Goal: Complete application form: Complete application form

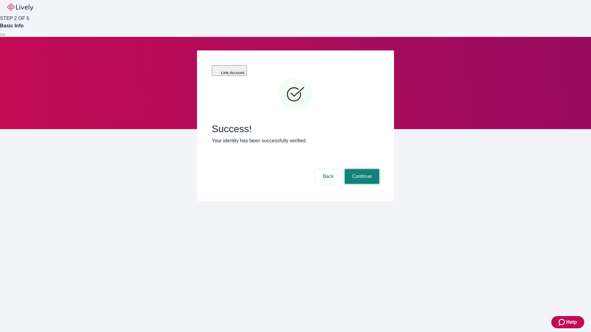
click at [361, 169] on button "Continue" at bounding box center [362, 176] width 34 height 15
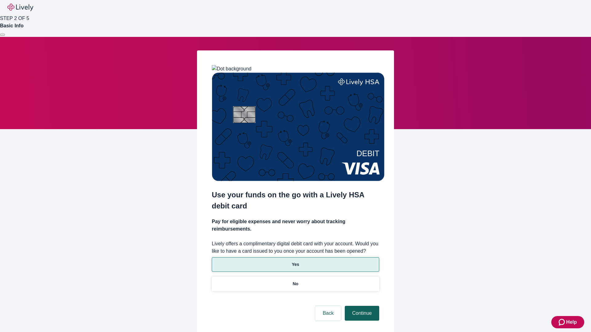
click at [295, 262] on p "Yes" at bounding box center [295, 265] width 7 height 6
click at [361, 306] on button "Continue" at bounding box center [362, 313] width 34 height 15
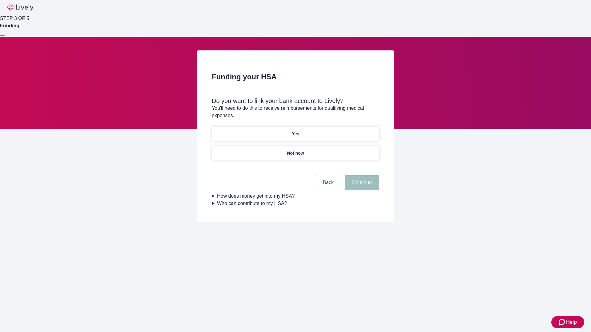
click at [295, 131] on p "Yes" at bounding box center [295, 134] width 7 height 6
click at [361, 175] on button "Continue" at bounding box center [362, 182] width 34 height 15
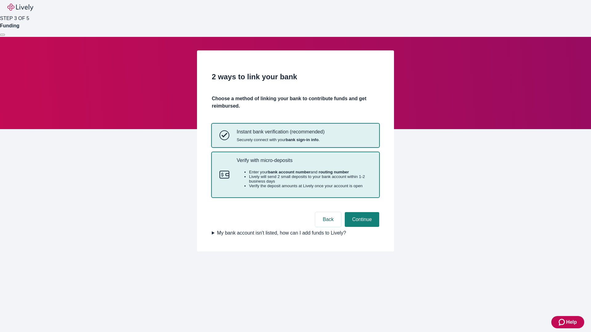
click at [304, 163] on p "Verify with micro-deposits" at bounding box center [304, 161] width 135 height 6
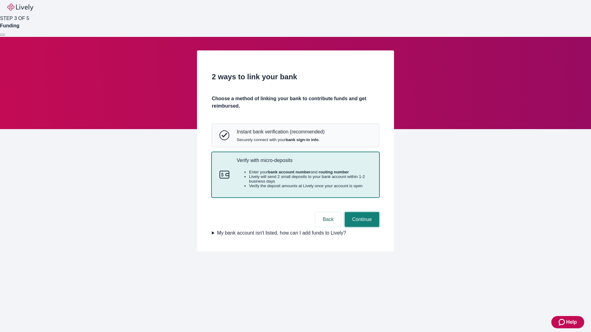
click at [361, 227] on button "Continue" at bounding box center [362, 219] width 34 height 15
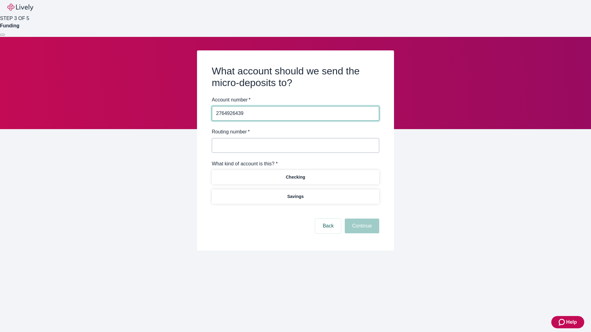
type input "2764926439"
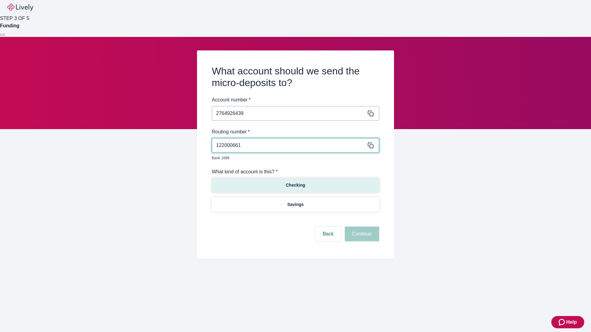
type input "122000661"
click at [295, 182] on p "Checking" at bounding box center [295, 185] width 19 height 6
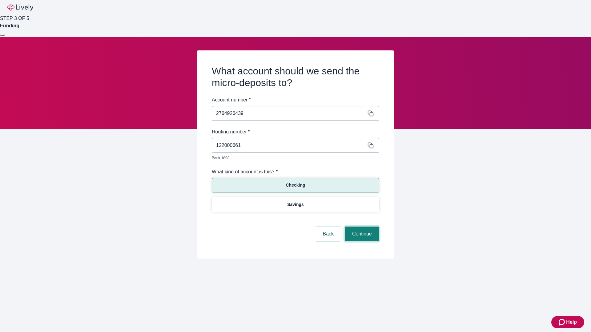
click at [361, 227] on button "Continue" at bounding box center [362, 234] width 34 height 15
